Goal: Information Seeking & Learning: Learn about a topic

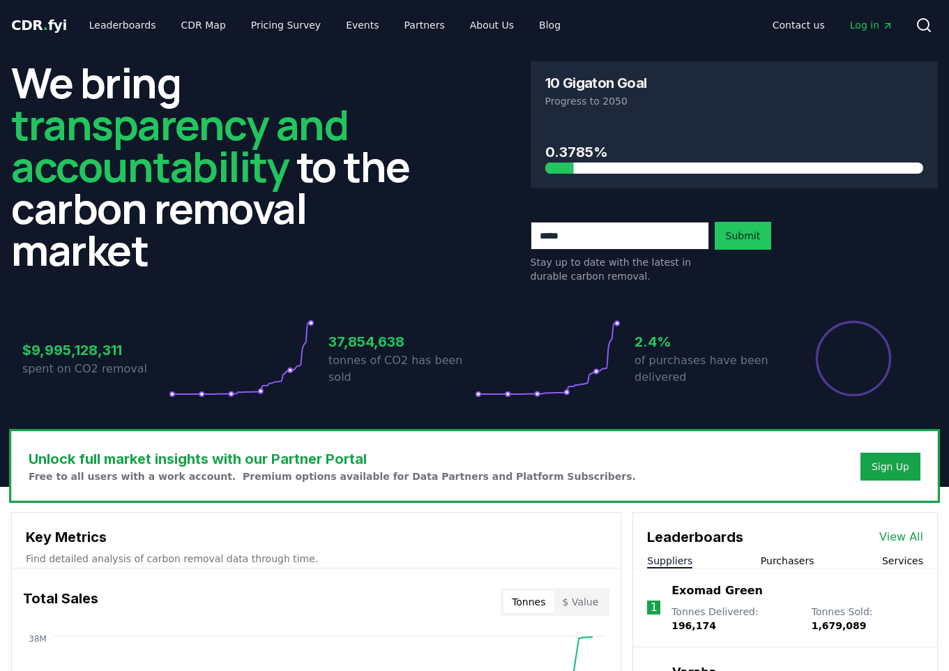
scroll to position [488, 0]
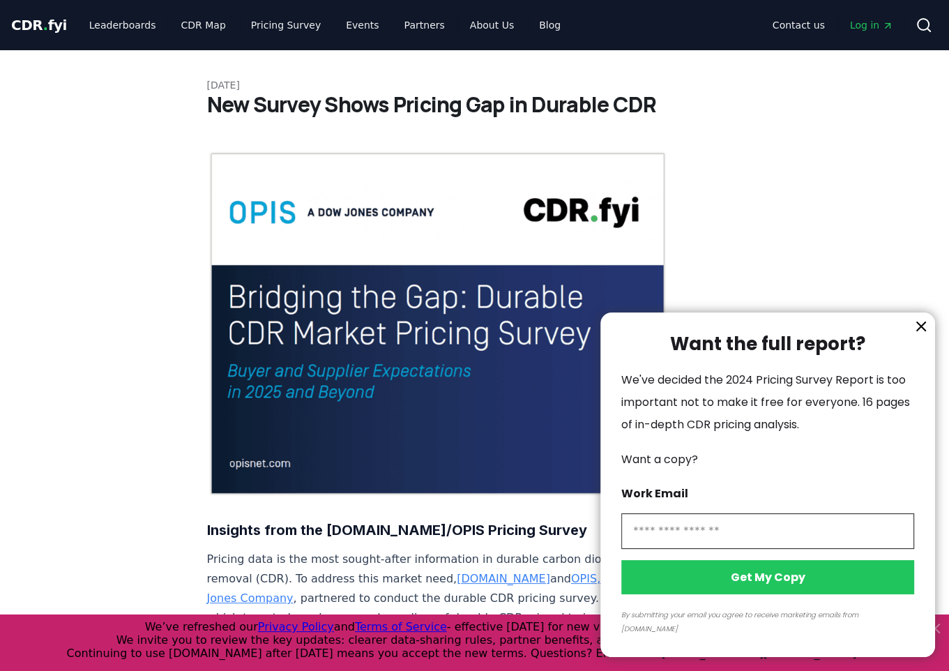
click at [919, 335] on icon "information" at bounding box center [921, 326] width 17 height 17
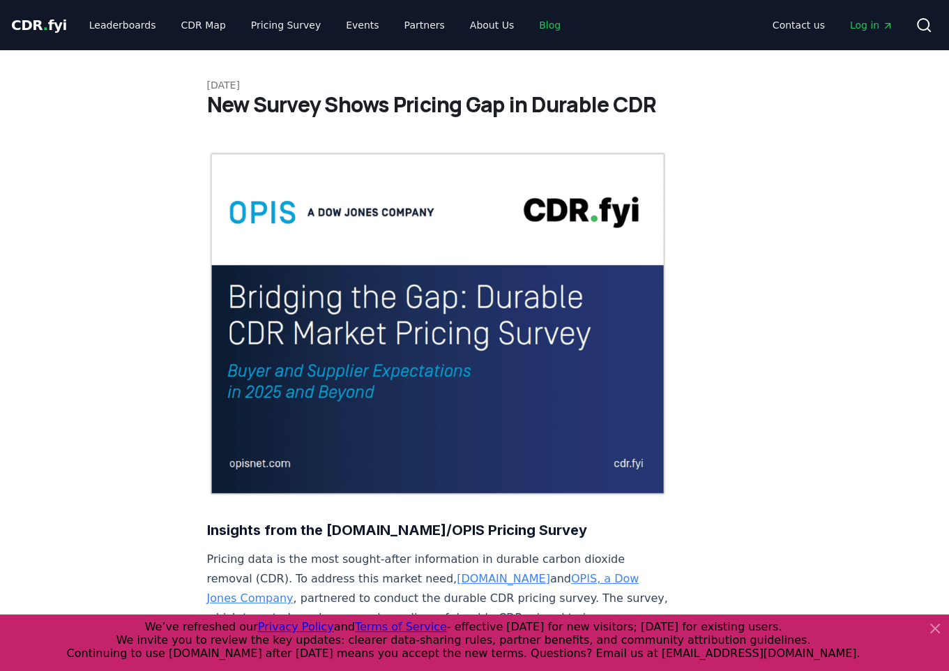
click at [528, 33] on link "Blog" at bounding box center [550, 25] width 44 height 25
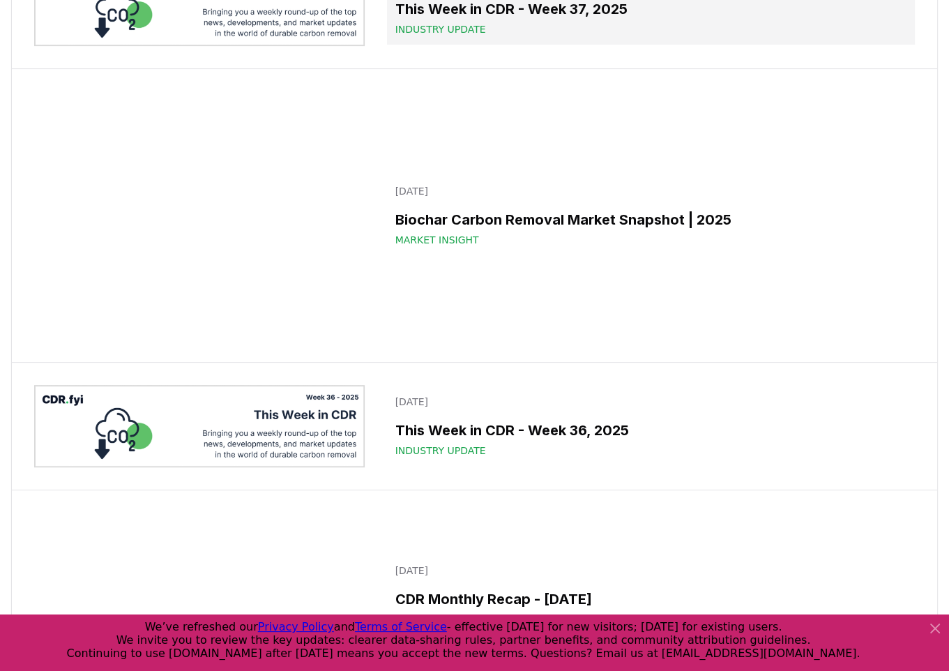
scroll to position [349, 0]
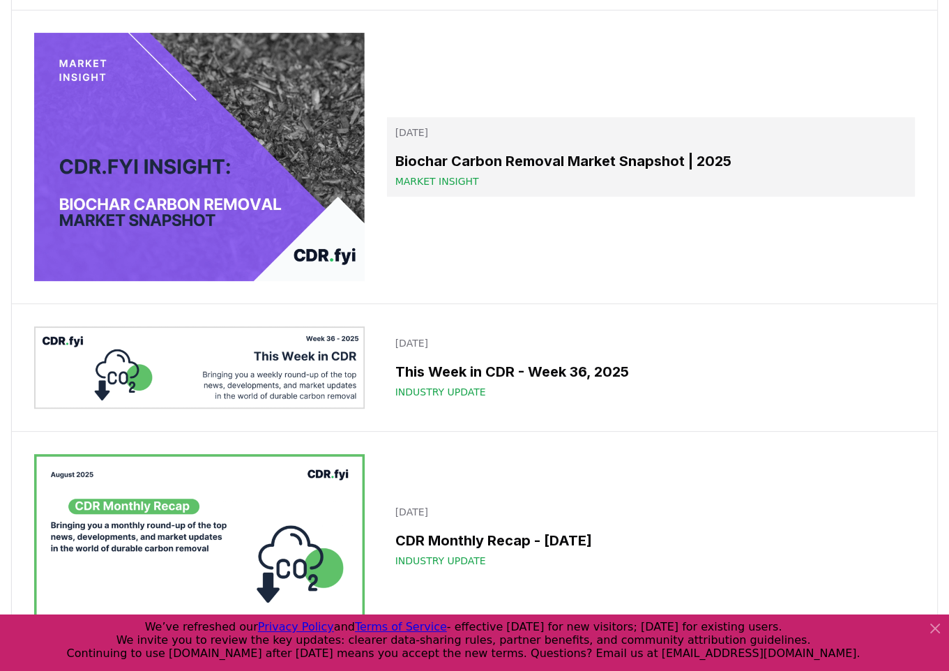
click at [575, 181] on div "Market Insight" at bounding box center [651, 181] width 511 height 14
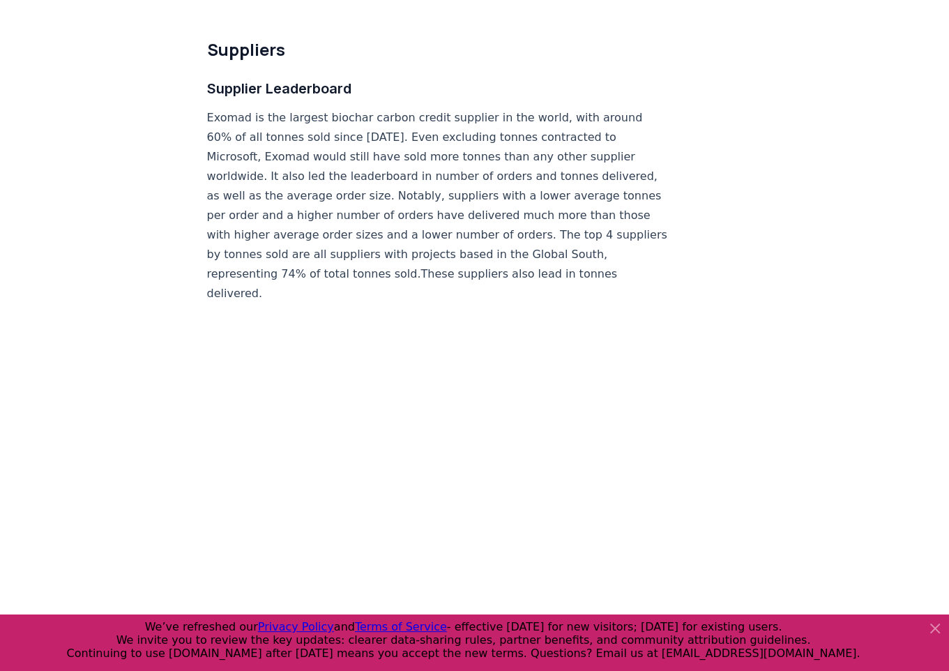
scroll to position [7604, 0]
